Goal: Check status: Check status

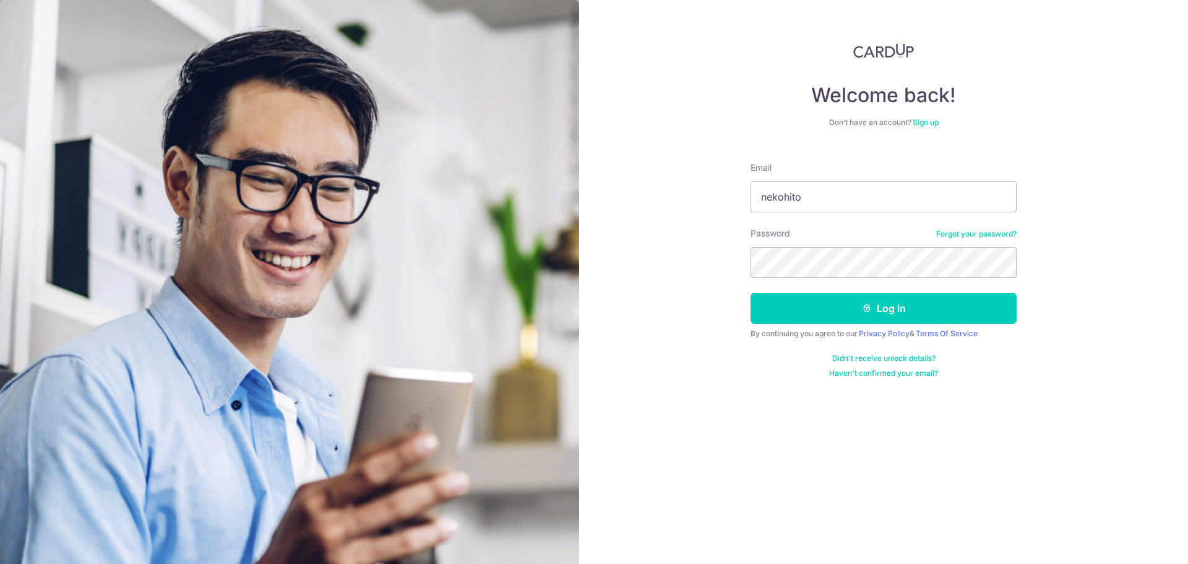
type input "[EMAIL_ADDRESS][DOMAIN_NAME]"
click at [750, 293] on button "Log in" at bounding box center [883, 308] width 266 height 31
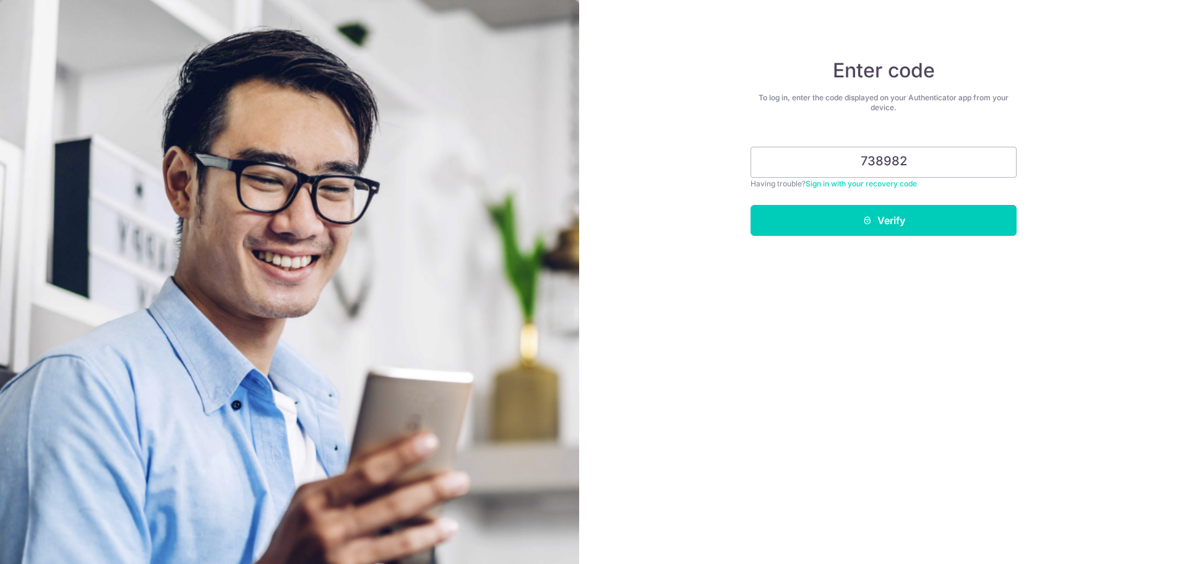
type input "738982"
click at [750, 205] on button "Verify" at bounding box center [883, 220] width 266 height 31
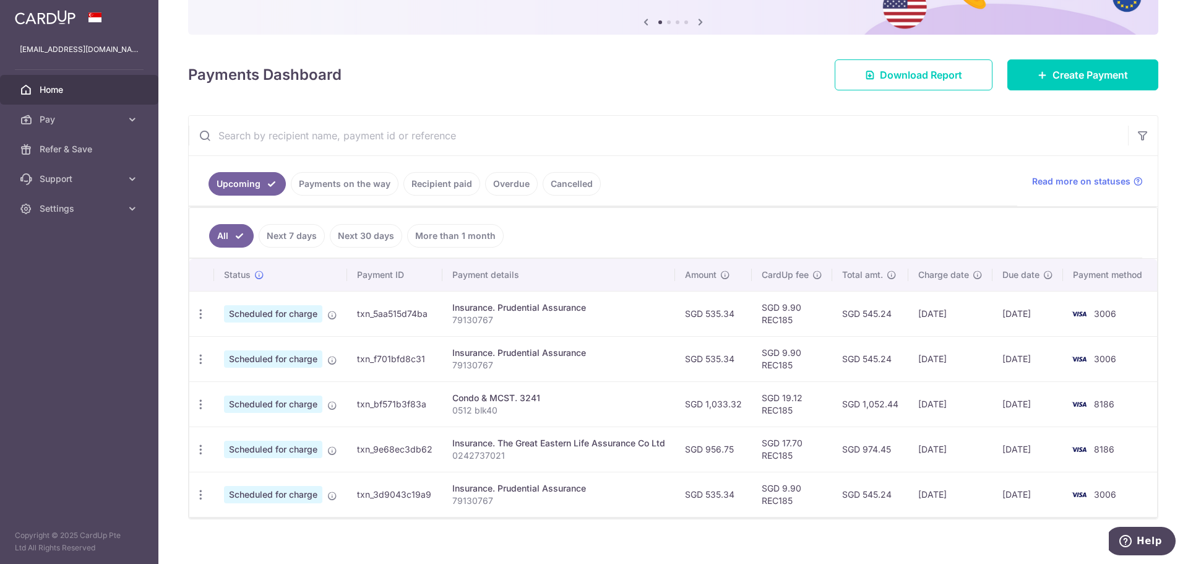
scroll to position [137, 0]
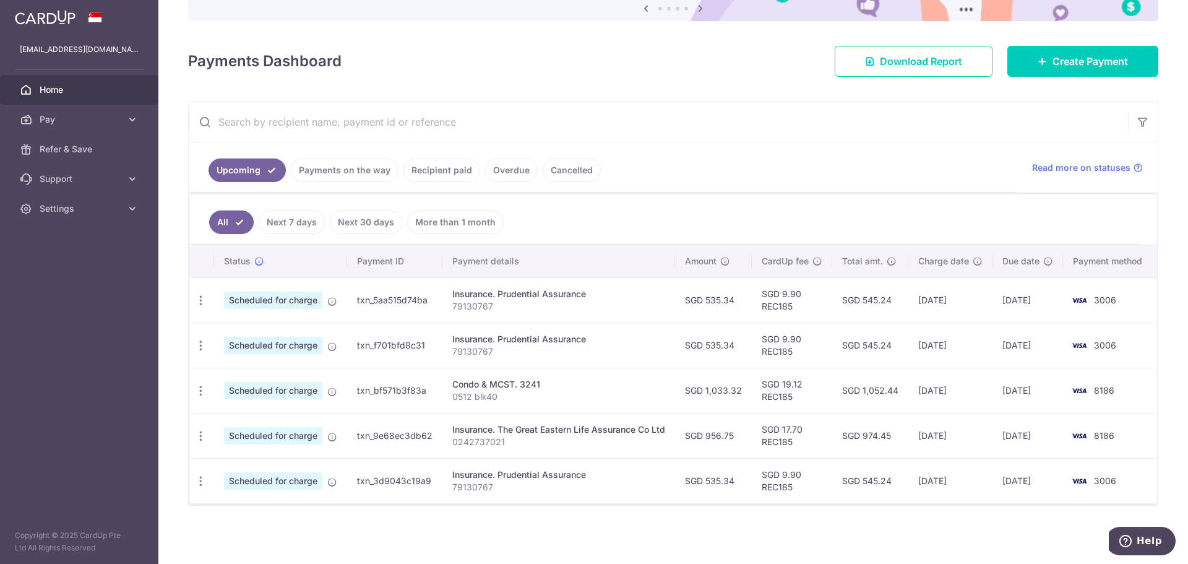
click at [319, 168] on link "Payments on the way" at bounding box center [345, 170] width 108 height 24
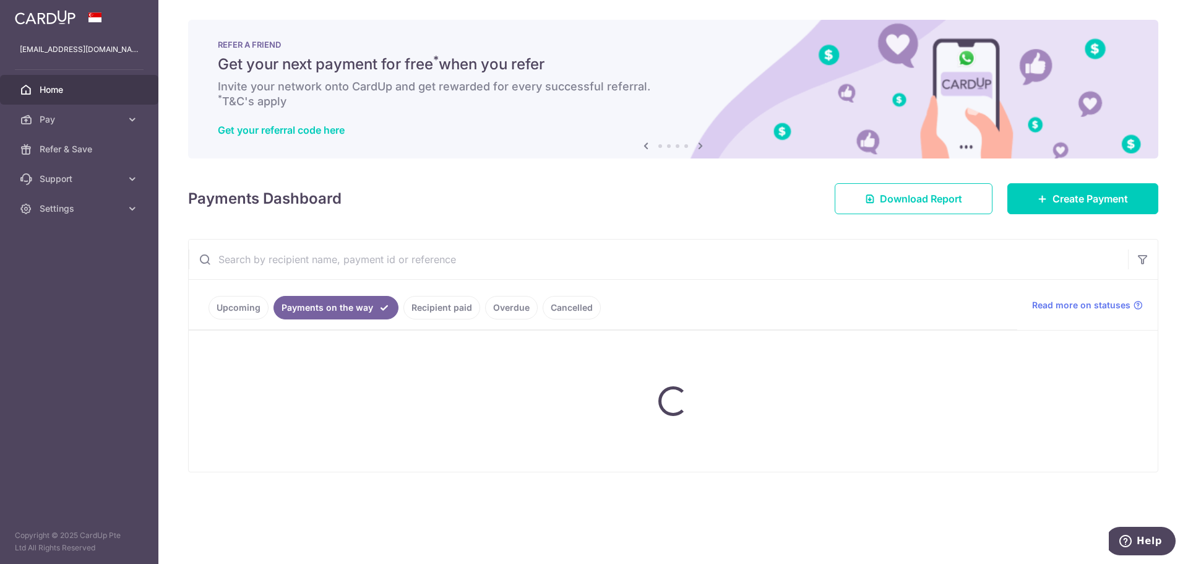
scroll to position [0, 0]
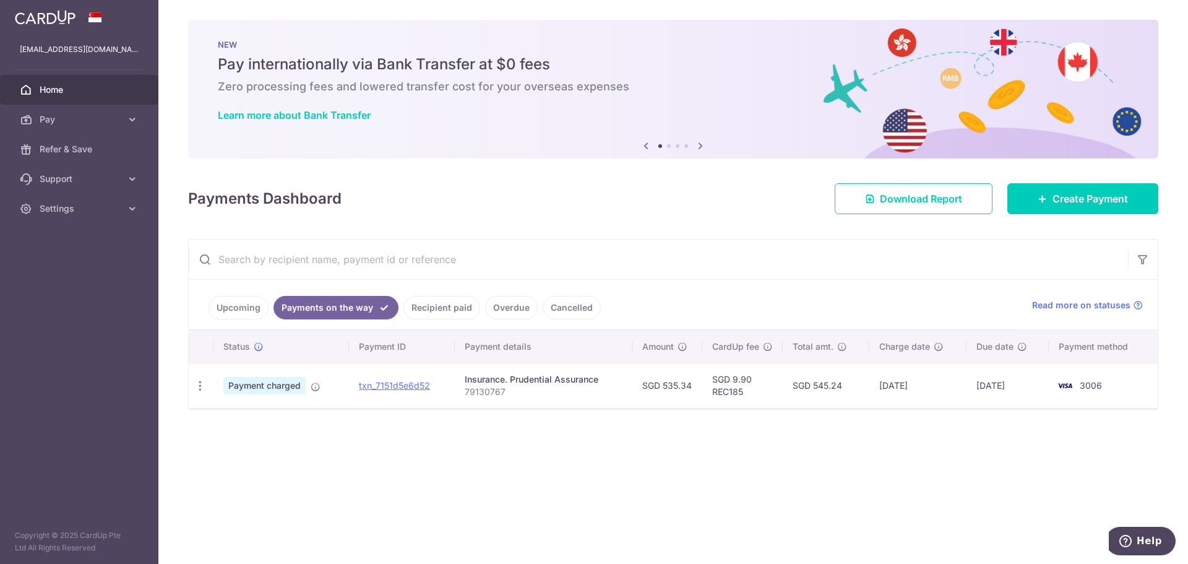
click at [457, 311] on link "Recipient paid" at bounding box center [441, 308] width 77 height 24
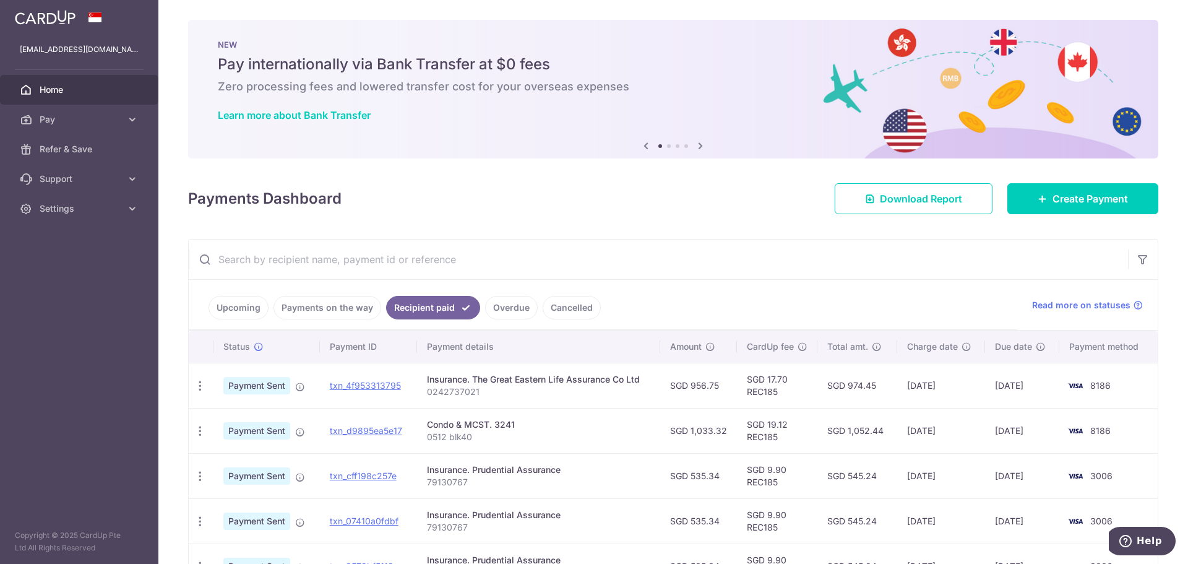
click at [448, 395] on p "0242737021" at bounding box center [539, 391] width 224 height 12
click at [449, 395] on p "0242737021" at bounding box center [539, 391] width 224 height 12
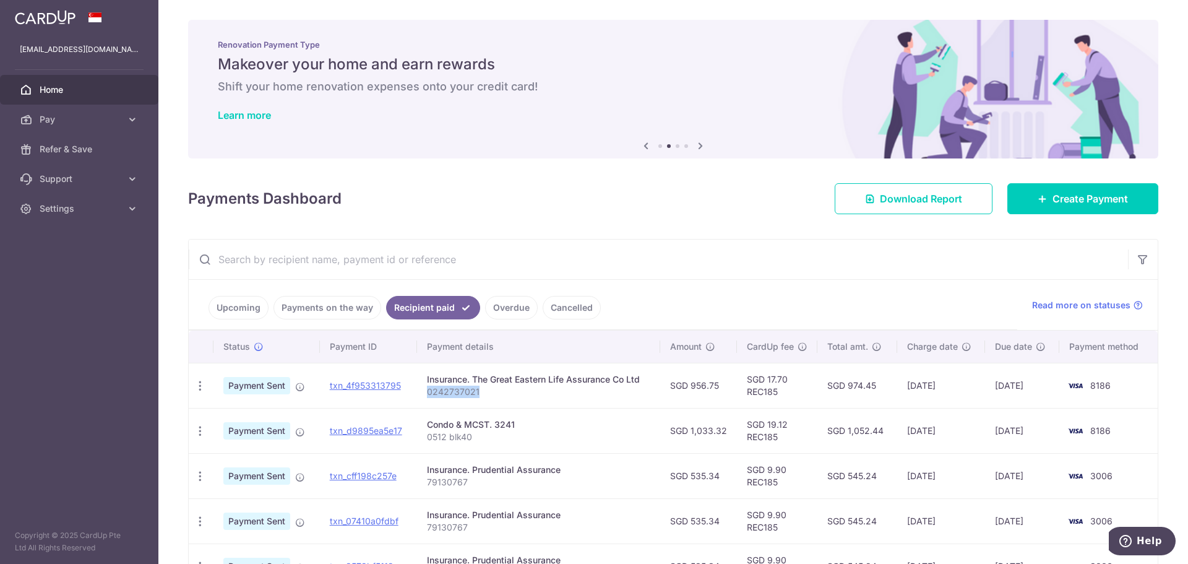
copy p "0242737021"
